Goal: Task Accomplishment & Management: Use online tool/utility

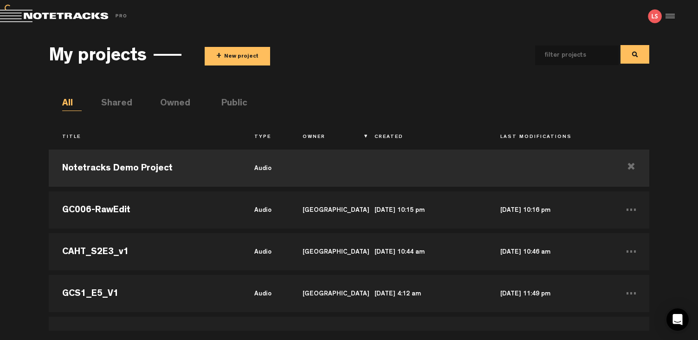
click at [254, 52] on button "+ New project" at bounding box center [237, 56] width 65 height 19
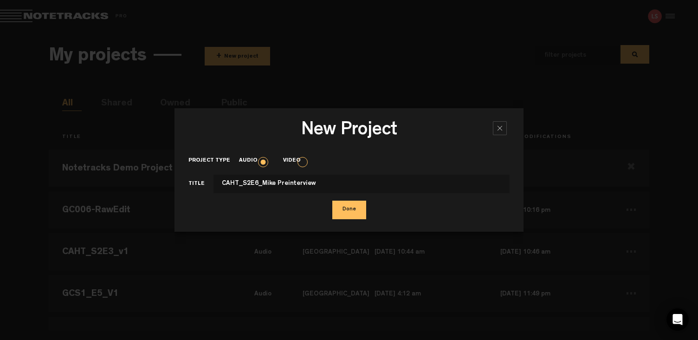
type input "CAHT_S2E6_Mike Preinterview"
click at [332, 200] on button "Done" at bounding box center [349, 209] width 34 height 19
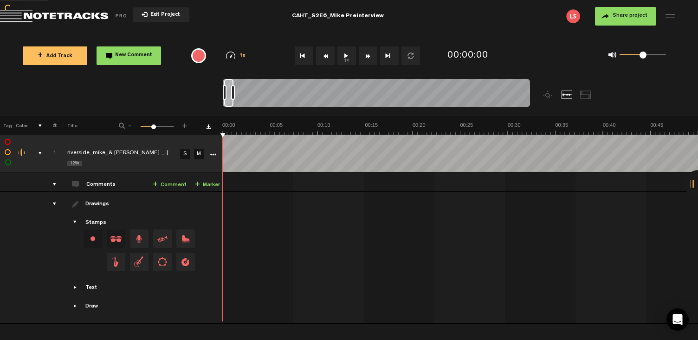
click at [614, 20] on button "Share project" at bounding box center [625, 16] width 61 height 19
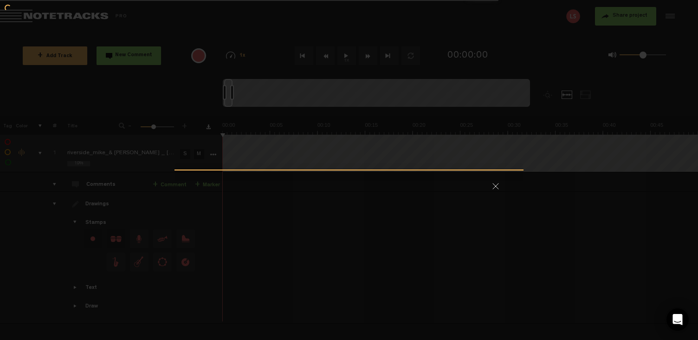
click at [615, 10] on div at bounding box center [349, 170] width 698 height 340
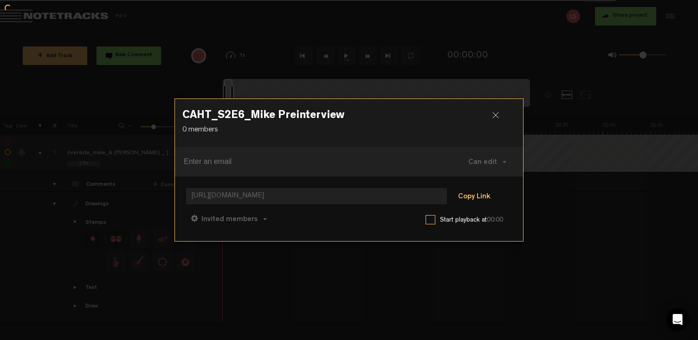
click at [483, 194] on button "Copy Link" at bounding box center [474, 196] width 51 height 19
click at [481, 193] on button "Copy Link" at bounding box center [474, 196] width 51 height 19
